Goal: Task Accomplishment & Management: Use online tool/utility

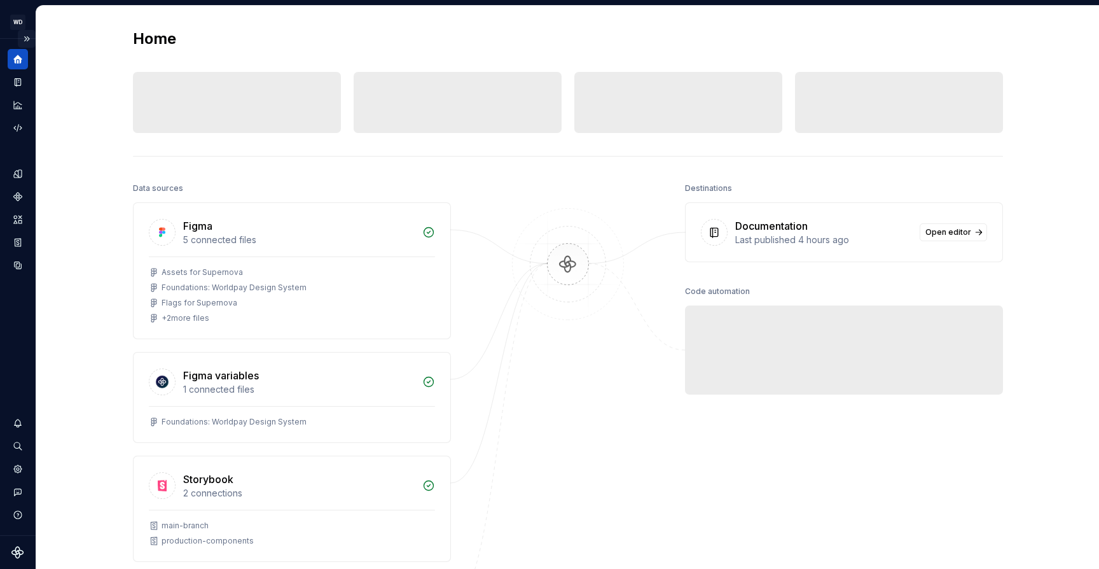
click at [26, 36] on button "Expand sidebar" at bounding box center [27, 39] width 18 height 18
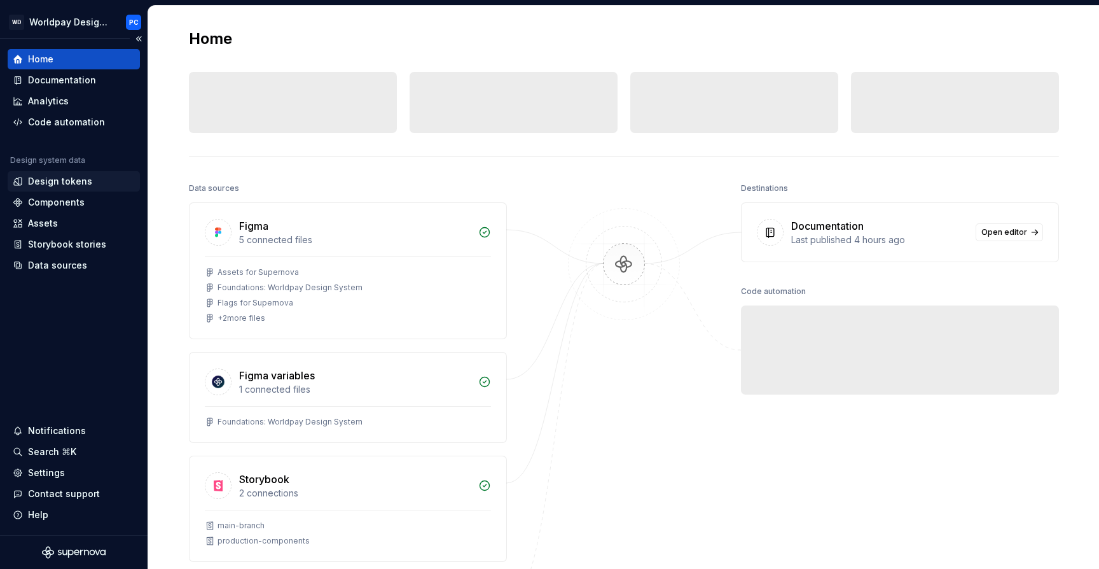
click at [90, 185] on div "Design tokens" at bounding box center [74, 181] width 122 height 13
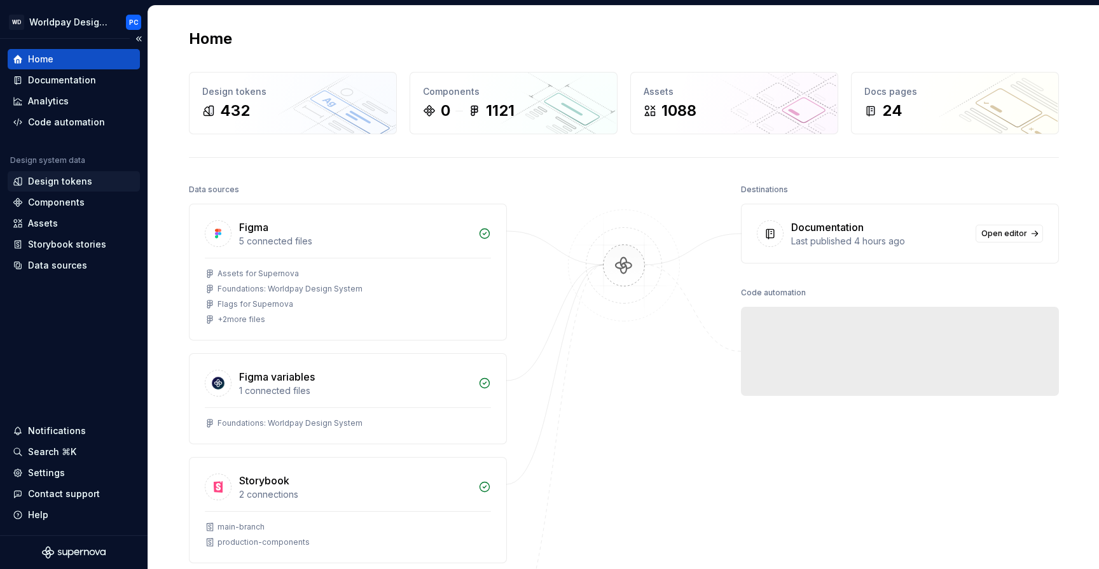
click at [57, 185] on div "Design tokens" at bounding box center [60, 181] width 64 height 13
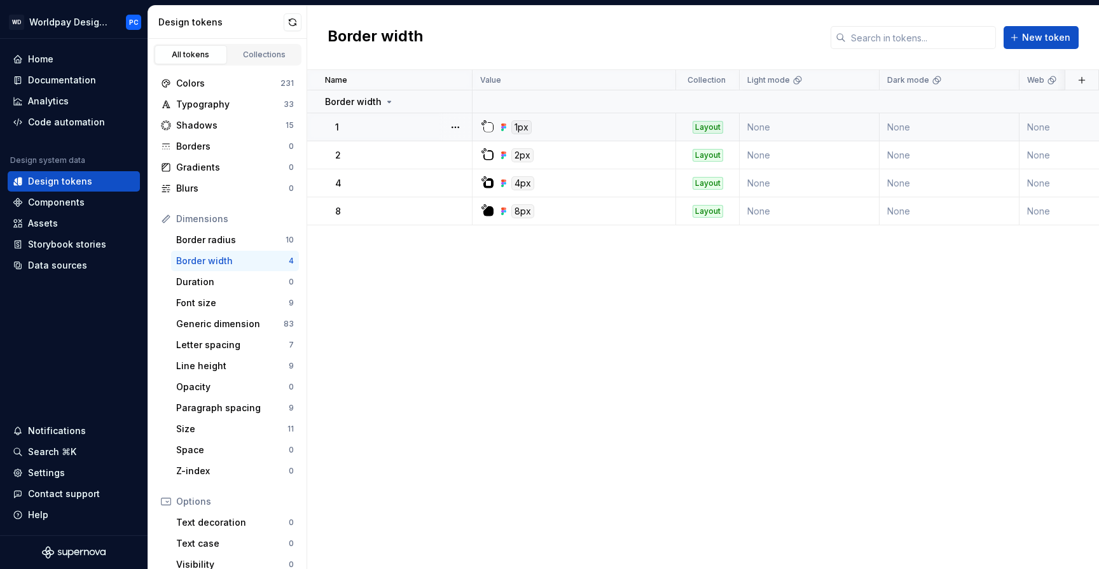
click at [634, 122] on div "1px" at bounding box center [578, 127] width 194 height 14
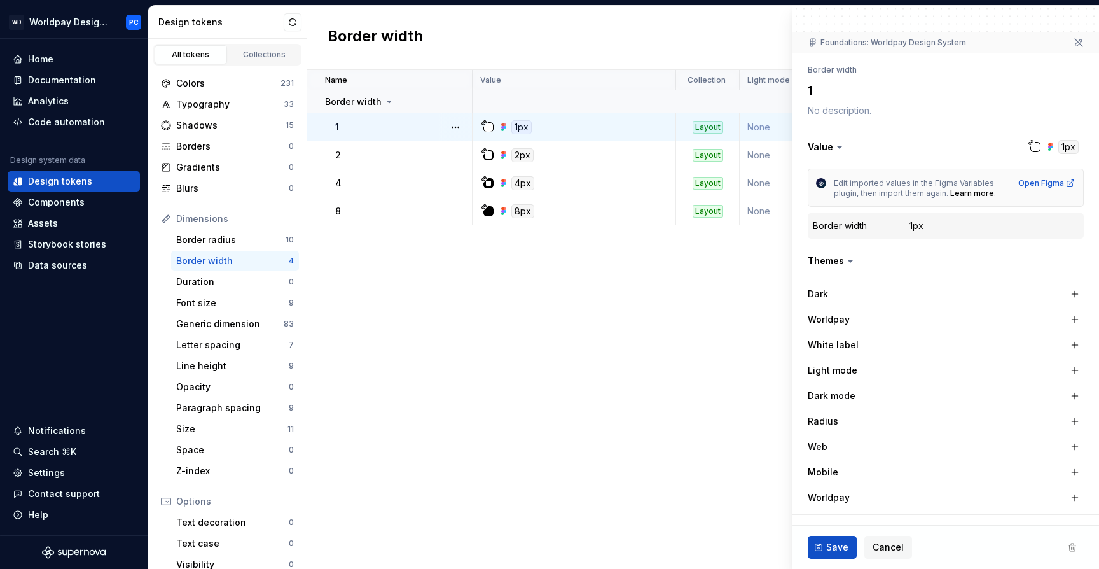
scroll to position [241, 0]
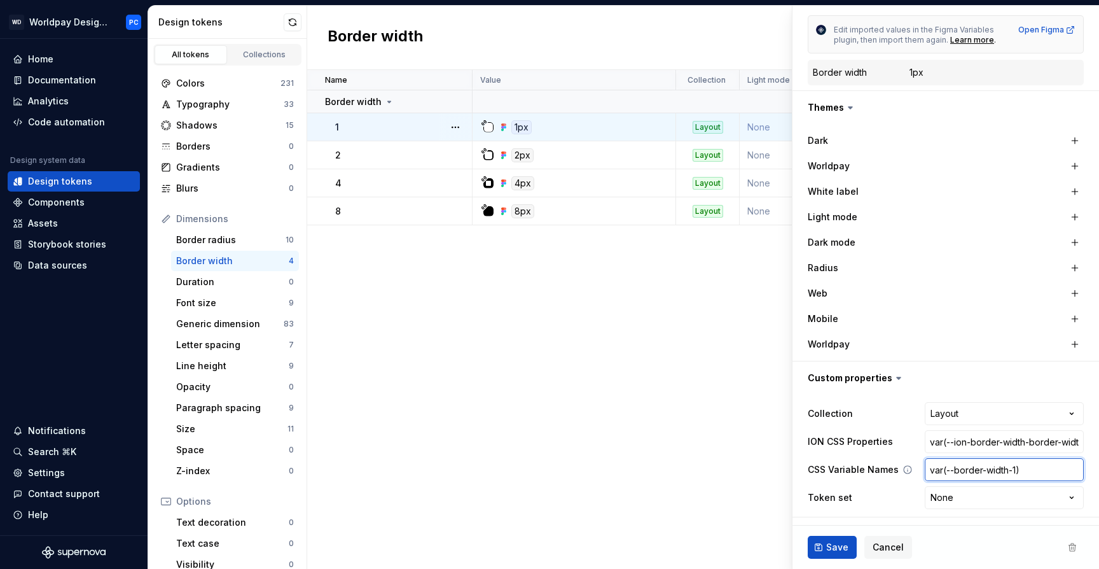
click at [1017, 467] on input "var(--border-width-1)" at bounding box center [1004, 469] width 159 height 23
click at [211, 449] on div "Space" at bounding box center [232, 449] width 113 height 13
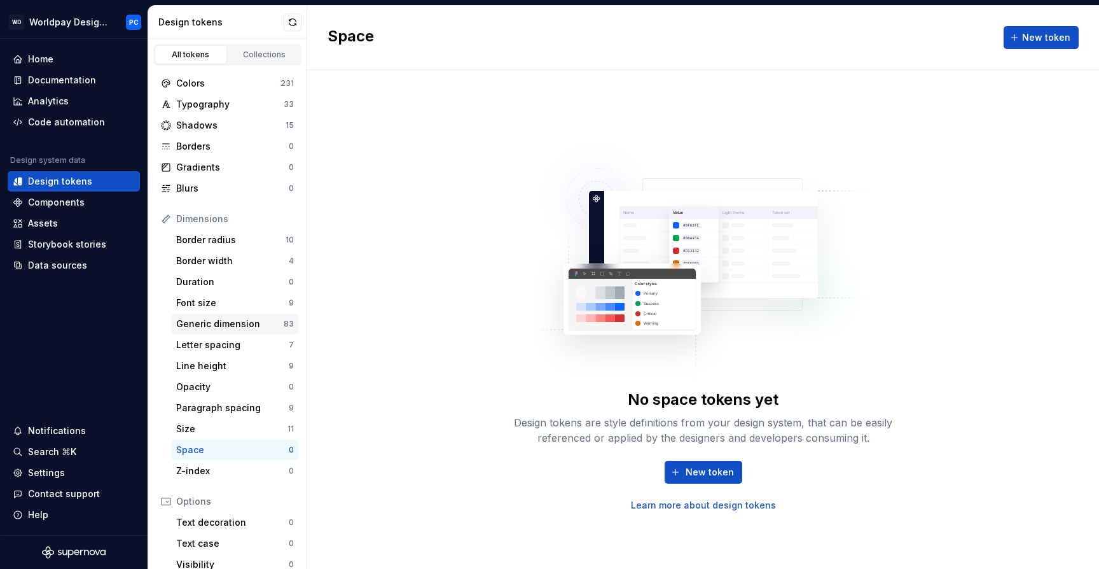
click at [230, 323] on div "Generic dimension" at bounding box center [230, 323] width 108 height 13
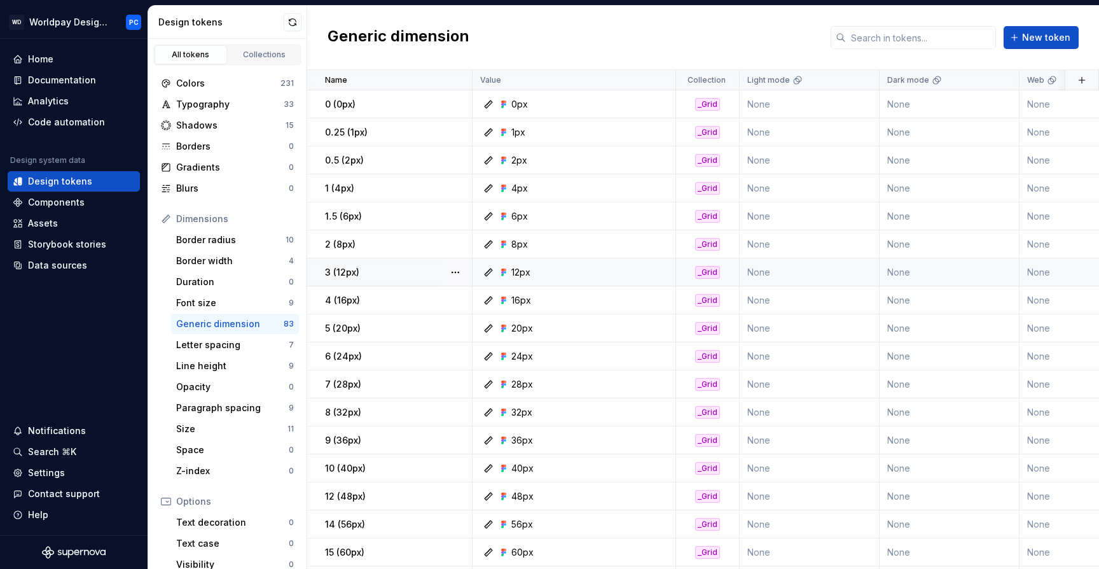
click at [647, 267] on div "12px" at bounding box center [578, 272] width 194 height 13
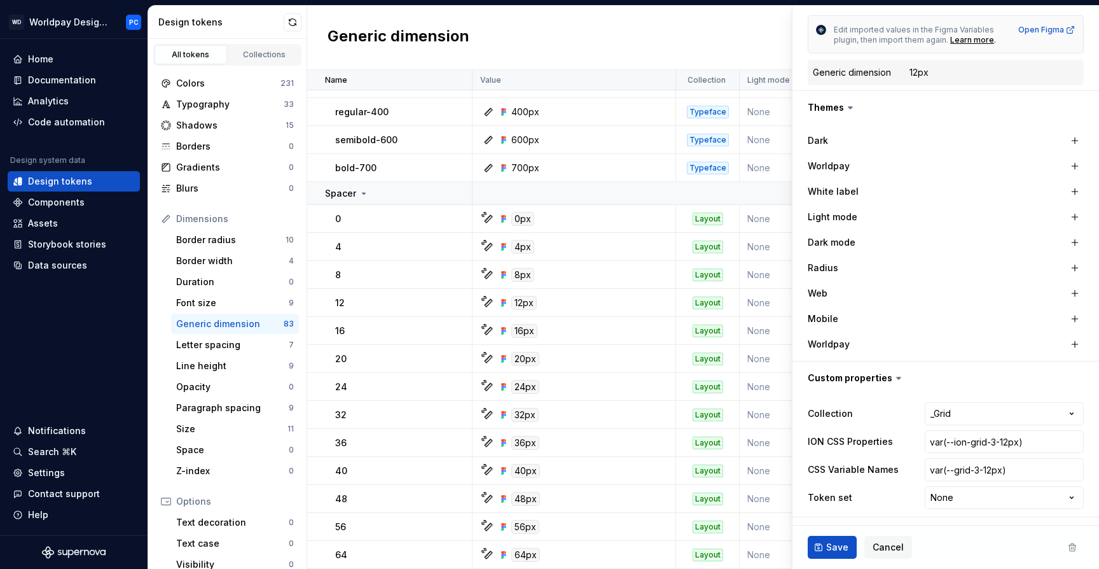
scroll to position [1263, 0]
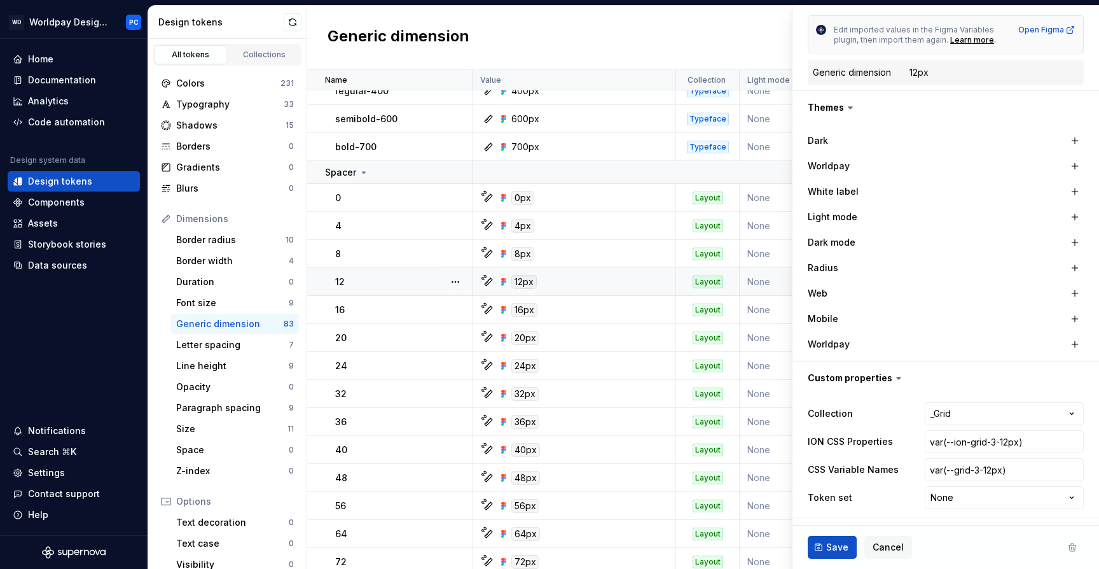
click at [407, 277] on div "12" at bounding box center [403, 281] width 136 height 13
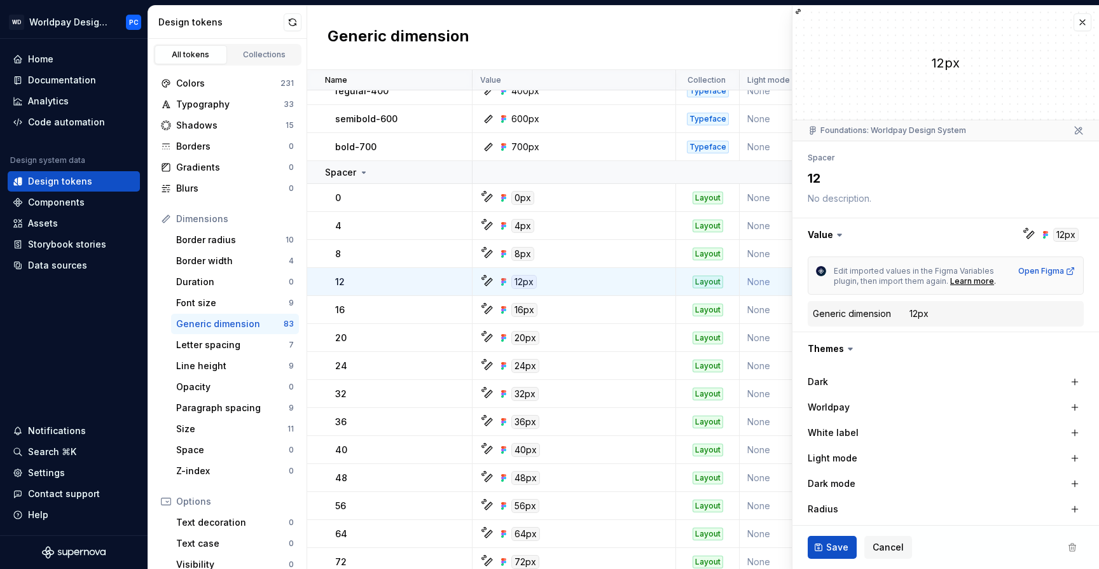
scroll to position [241, 0]
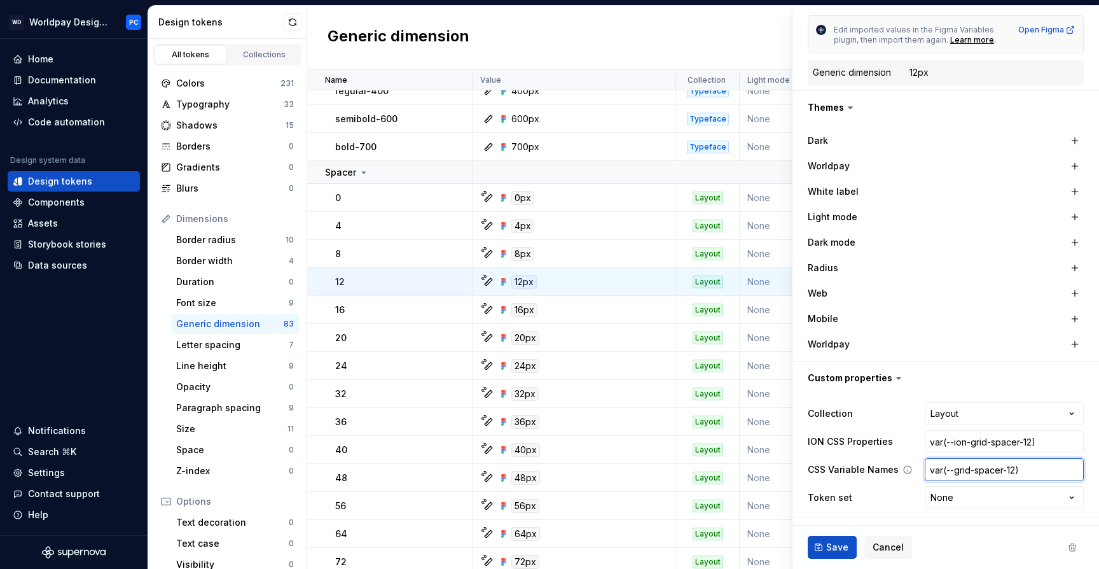
click at [994, 468] on input "var(--grid-spacer-12)" at bounding box center [1004, 469] width 159 height 23
type textarea "*"
